Goal: Information Seeking & Learning: Find specific fact

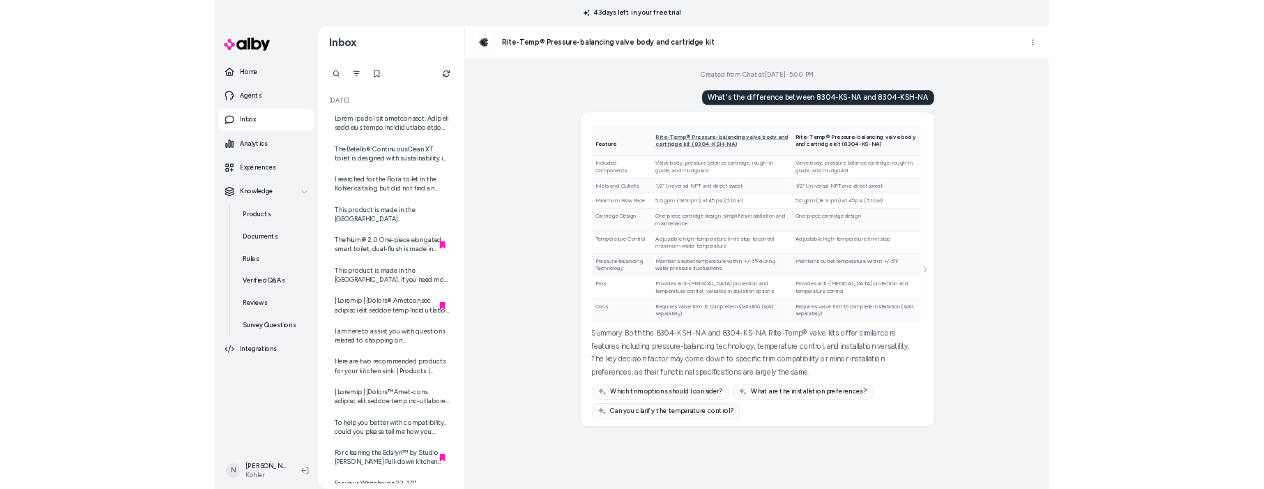
scroll to position [588, 0]
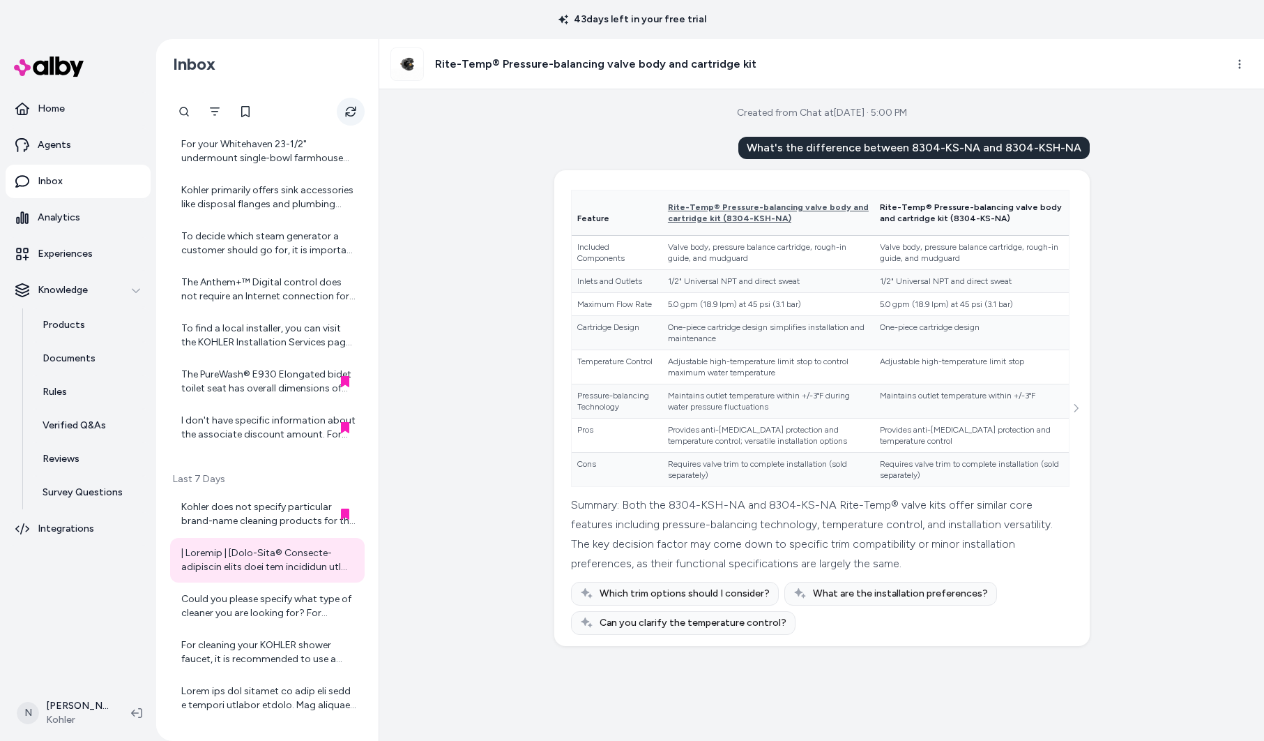
click at [346, 114] on icon "Refresh" at bounding box center [350, 112] width 10 height 10
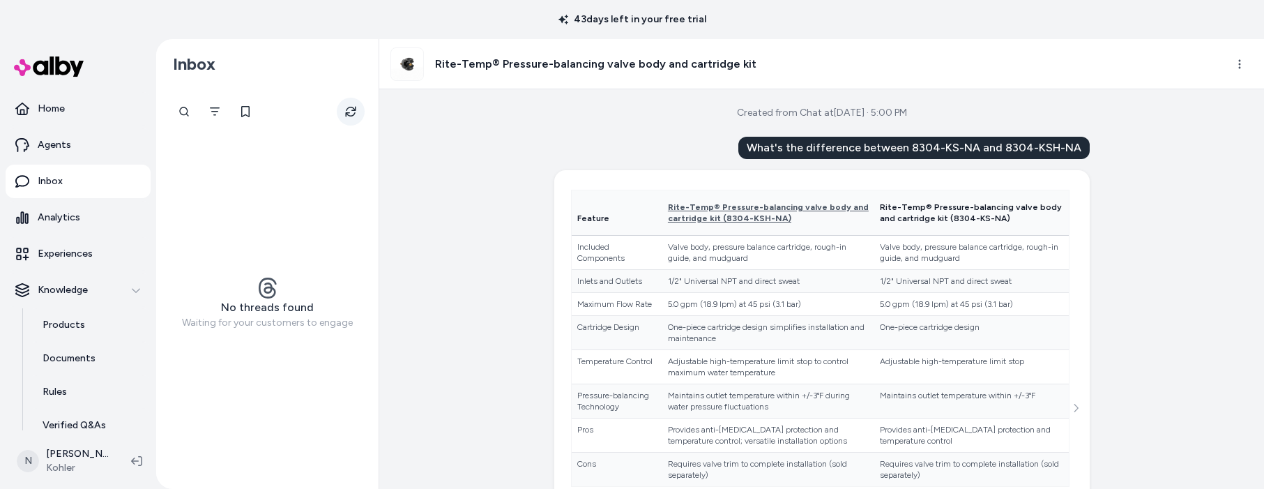
click at [355, 110] on icon "Refresh" at bounding box center [350, 112] width 10 height 10
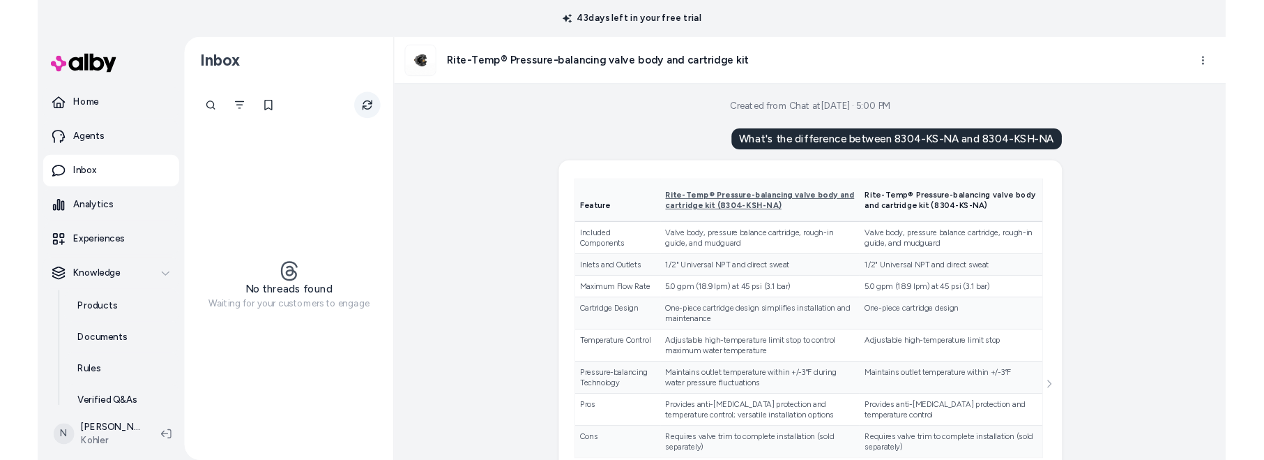
scroll to position [153, 0]
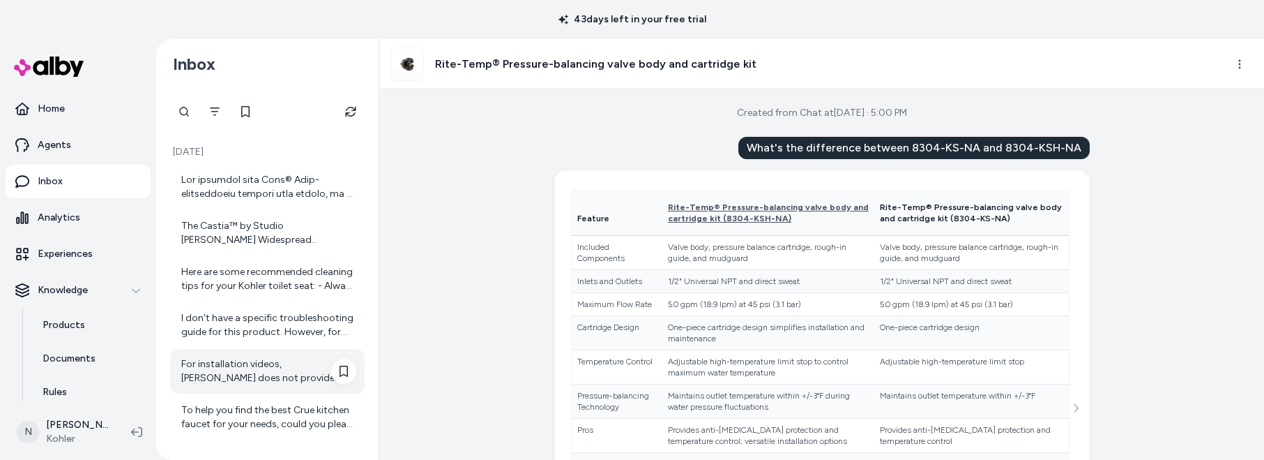
click at [247, 366] on div "For installation videos, [PERSON_NAME] does not provide direct video links here…" at bounding box center [268, 371] width 175 height 28
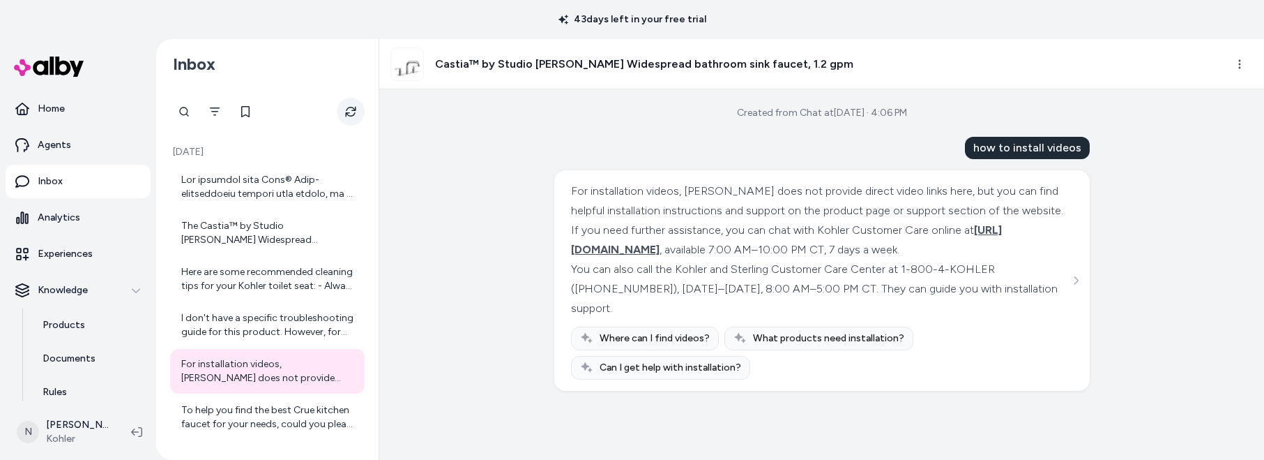
click at [349, 116] on icon "Refresh" at bounding box center [350, 111] width 11 height 11
